Goal: Task Accomplishment & Management: Manage account settings

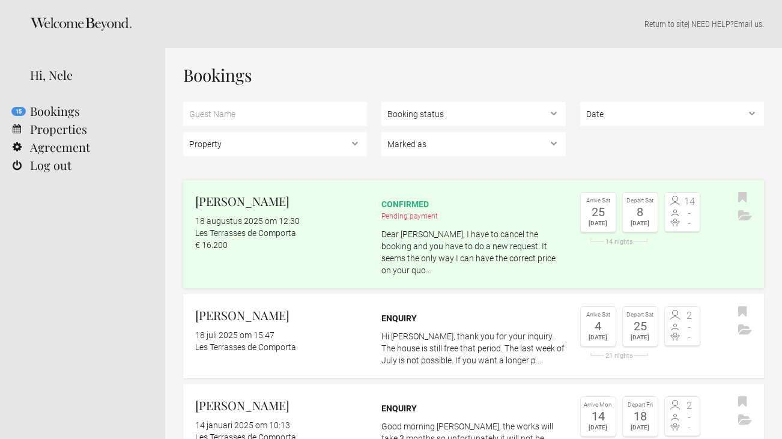
click at [410, 207] on div "confirmed" at bounding box center [473, 204] width 184 height 12
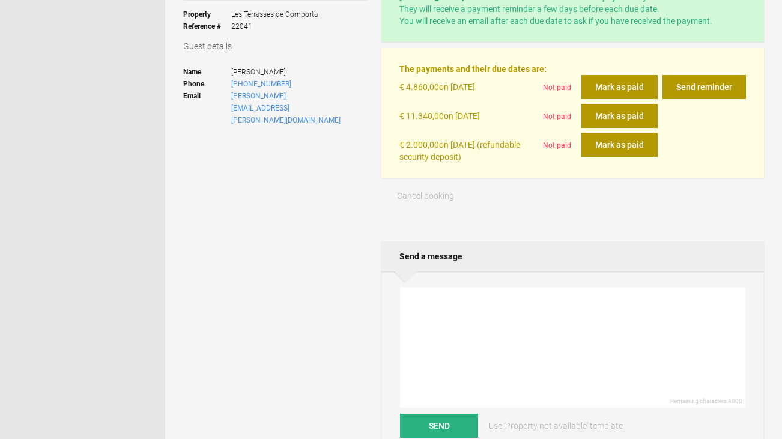
scroll to position [299, 0]
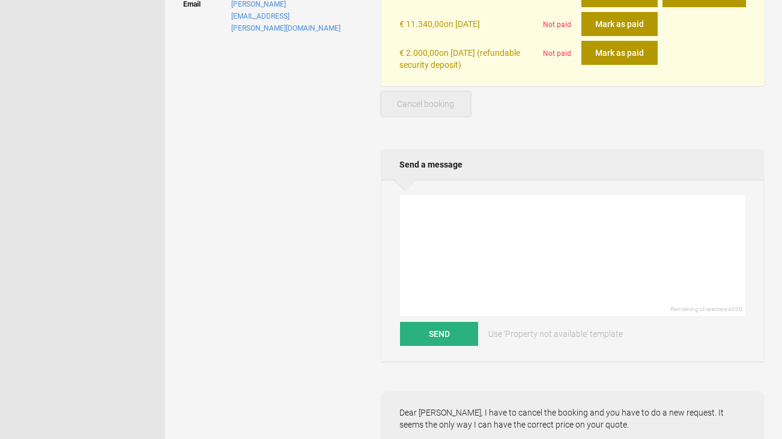
click at [419, 99] on span "Cancel booking" at bounding box center [425, 104] width 57 height 10
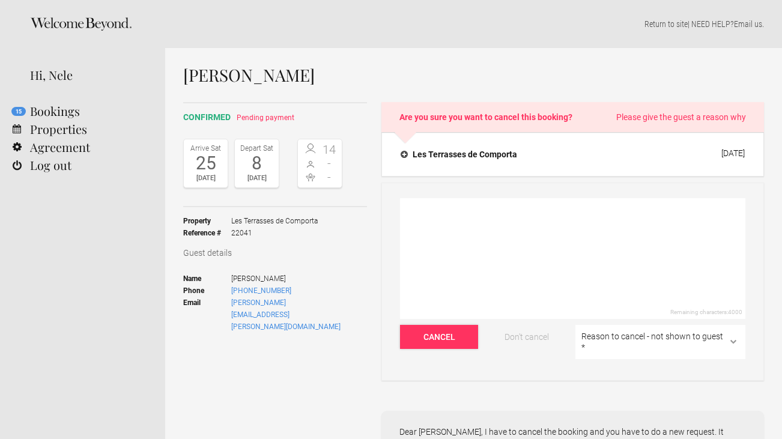
click at [456, 331] on button "Cancel" at bounding box center [439, 337] width 78 height 24
select select "The dates are double-booked/calendar issue"
click at [449, 338] on button "Cancel" at bounding box center [439, 337] width 78 height 24
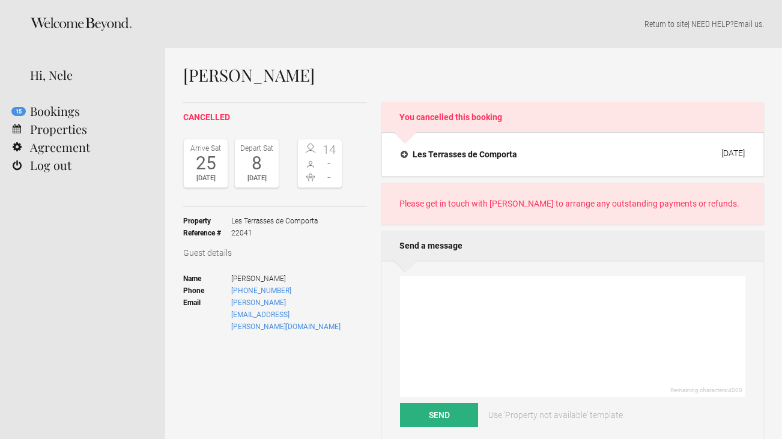
click at [584, 207] on p "Please get in touch with [PERSON_NAME] to arrange any outstanding payments or r…" at bounding box center [573, 204] width 347 height 12
